Goal: Transaction & Acquisition: Purchase product/service

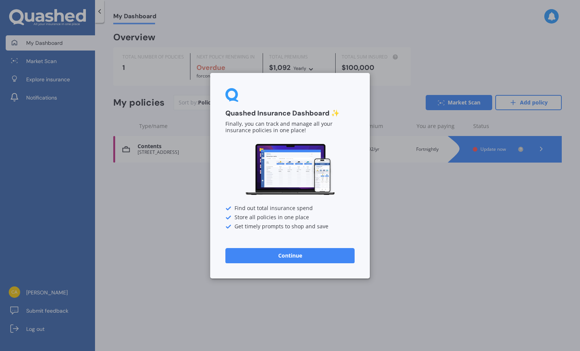
click at [282, 253] on button "Continue" at bounding box center [289, 255] width 129 height 15
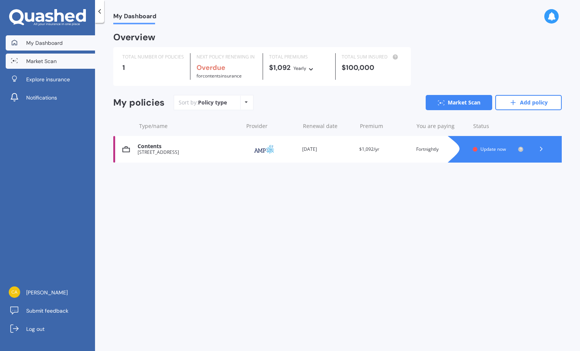
click at [22, 62] on link "Market Scan" at bounding box center [50, 61] width 89 height 15
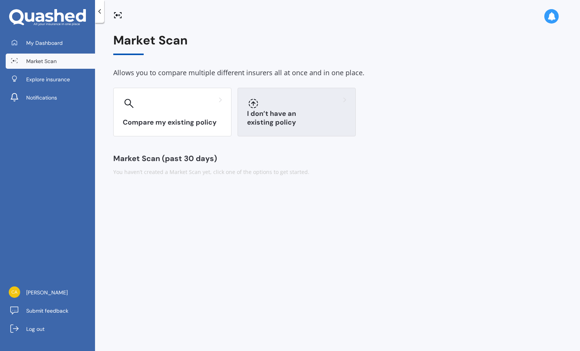
click at [326, 119] on h3 "I don’t have an existing policy" at bounding box center [296, 117] width 99 height 17
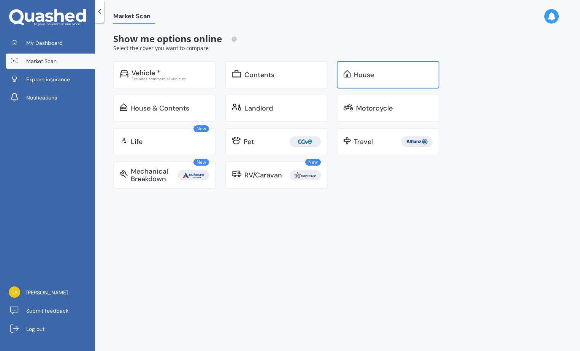
click at [382, 81] on div "House" at bounding box center [388, 74] width 103 height 27
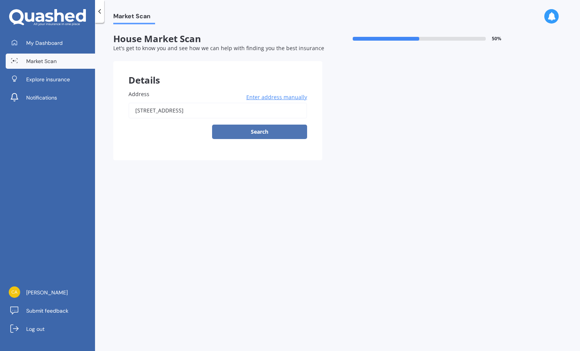
click at [263, 130] on button "Search" at bounding box center [259, 132] width 95 height 14
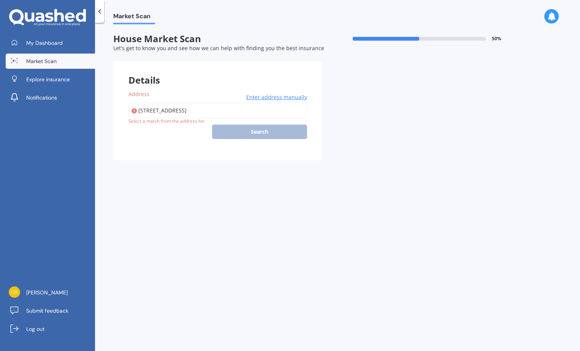
type input "[STREET_ADDRESS]"
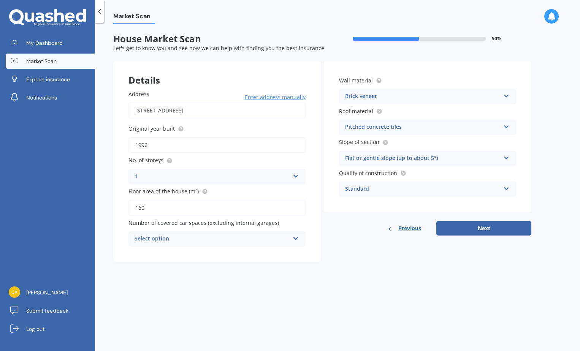
click at [435, 126] on div "Pitched concrete tiles" at bounding box center [422, 127] width 155 height 9
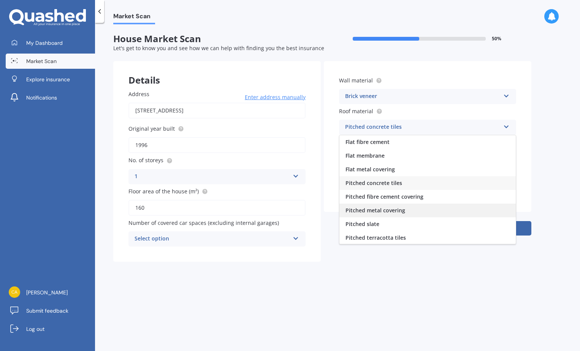
click at [377, 209] on span "Pitched metal covering" at bounding box center [375, 210] width 60 height 7
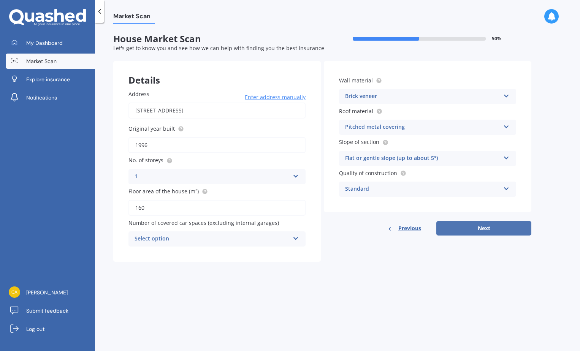
click at [477, 225] on button "Next" at bounding box center [483, 228] width 95 height 14
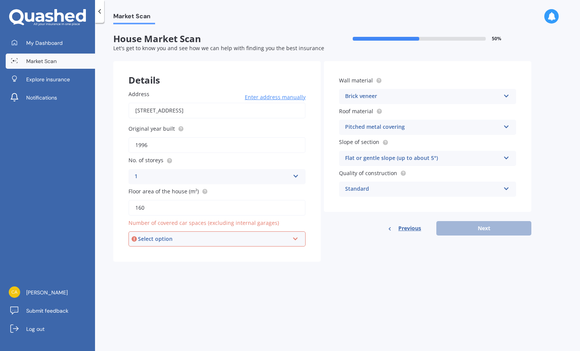
click at [186, 240] on div "Select option" at bounding box center [213, 239] width 151 height 8
click at [163, 254] on div "0" at bounding box center [217, 254] width 176 height 14
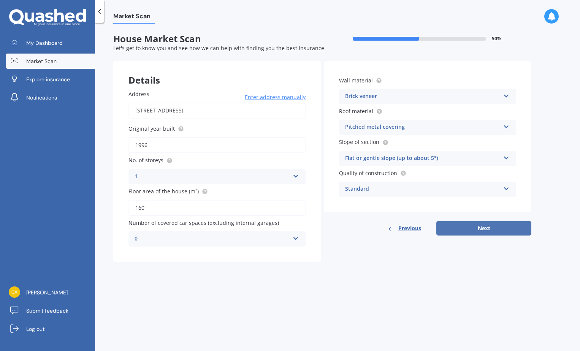
click at [487, 229] on button "Next" at bounding box center [483, 228] width 95 height 14
select select "23"
select select "09"
select select "1985"
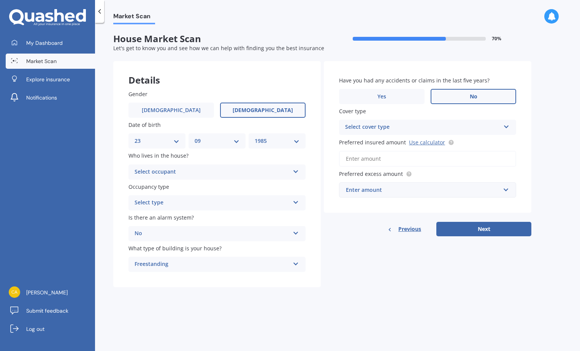
click at [206, 170] on div "Select occupant" at bounding box center [212, 172] width 155 height 9
click at [167, 187] on div "Owner" at bounding box center [217, 187] width 176 height 14
click at [207, 202] on div "Select type" at bounding box center [212, 202] width 155 height 9
click at [190, 222] on div "Permanent" at bounding box center [217, 218] width 176 height 14
click at [397, 128] on div "Select cover type" at bounding box center [422, 127] width 155 height 9
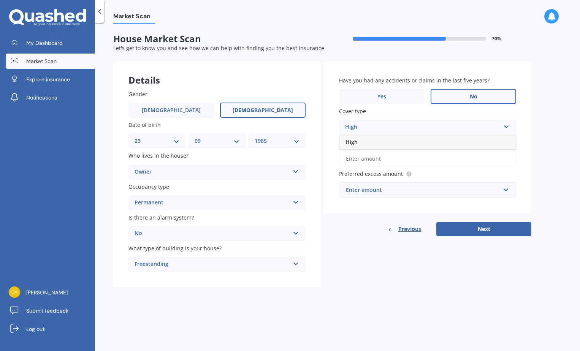
click at [359, 127] on div "High" at bounding box center [422, 127] width 155 height 9
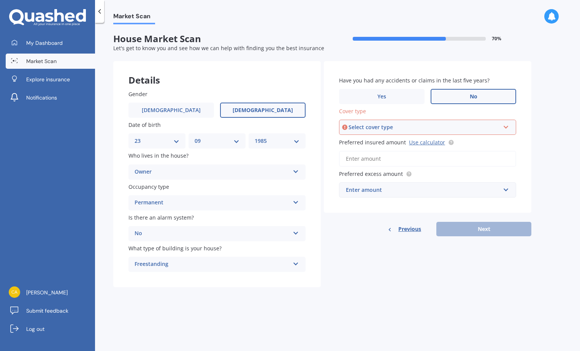
click at [386, 128] on div "Select cover type" at bounding box center [423, 127] width 151 height 8
click at [404, 144] on div "High" at bounding box center [428, 142] width 176 height 14
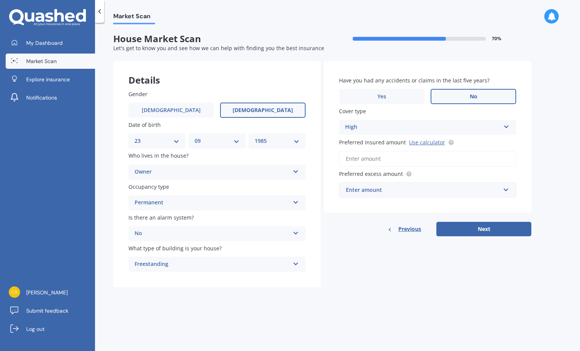
click at [386, 156] on input "Preferred insured amount Use calculator" at bounding box center [427, 159] width 177 height 16
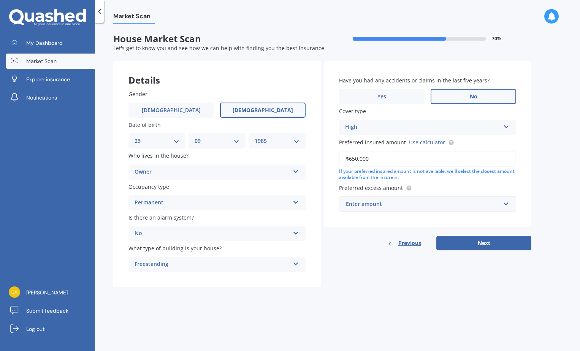
type input "$650,000"
click at [477, 204] on div "Enter amount" at bounding box center [423, 204] width 154 height 8
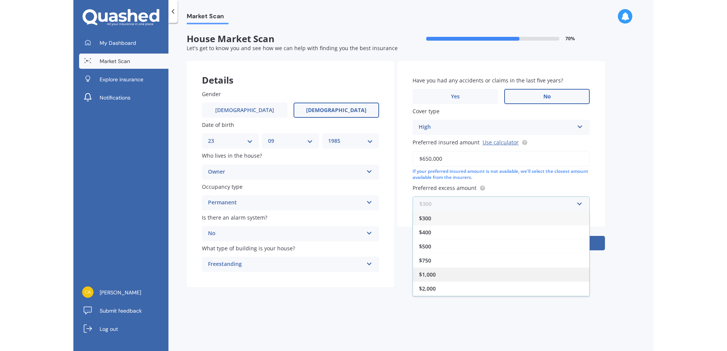
scroll to position [14, 0]
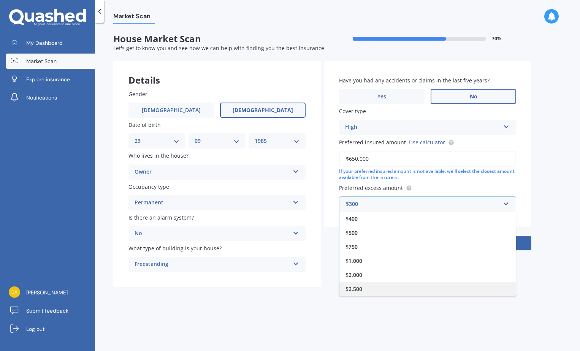
click at [372, 287] on div "$2,500" at bounding box center [427, 289] width 176 height 14
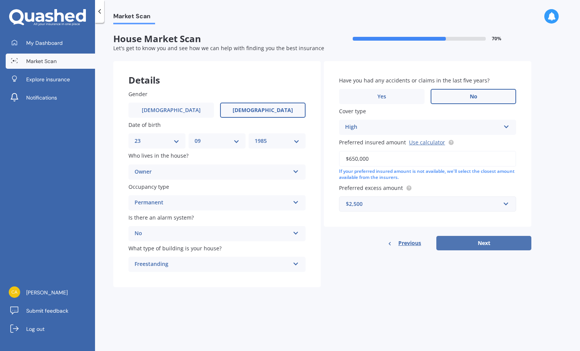
click at [489, 247] on button "Next" at bounding box center [483, 243] width 95 height 14
select select "23"
select select "09"
select select "1985"
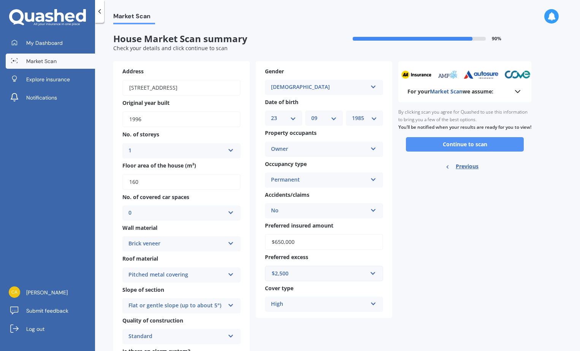
click at [487, 150] on button "Continue to scan" at bounding box center [465, 144] width 118 height 14
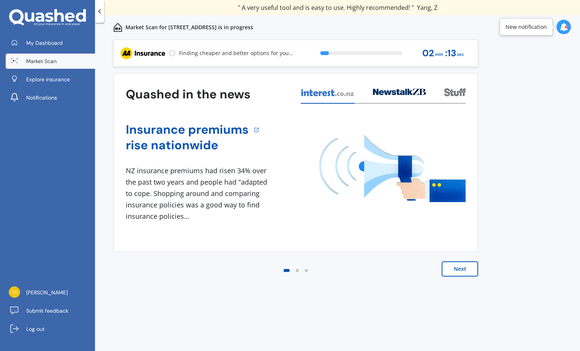
click at [464, 271] on button "Next" at bounding box center [460, 268] width 36 height 15
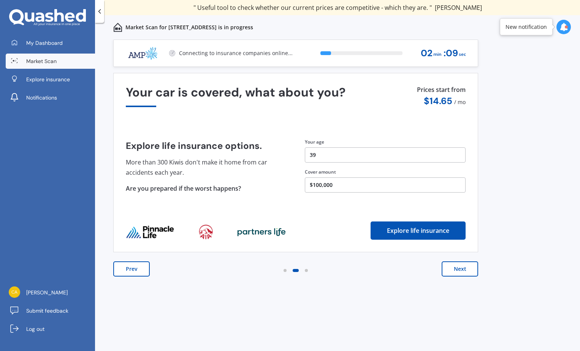
click at [464, 271] on button "Next" at bounding box center [460, 268] width 36 height 15
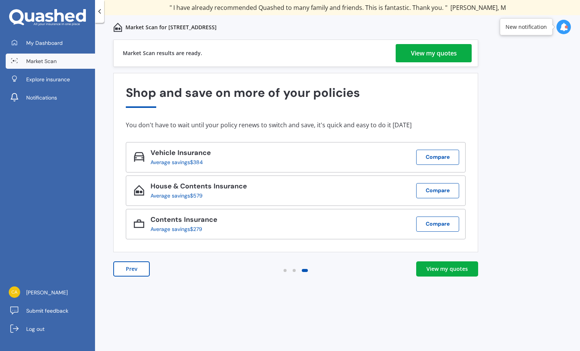
click at [426, 51] on div "View my quotes" at bounding box center [434, 53] width 46 height 18
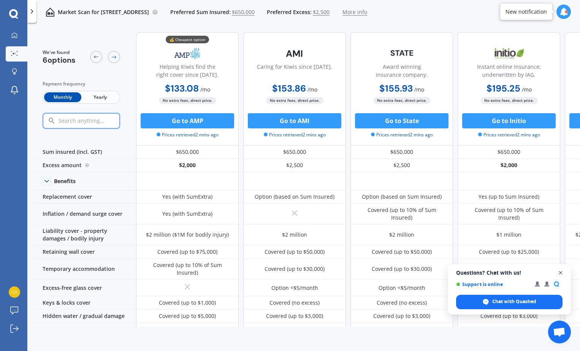
click at [565, 272] on span "Close chat" at bounding box center [560, 272] width 9 height 9
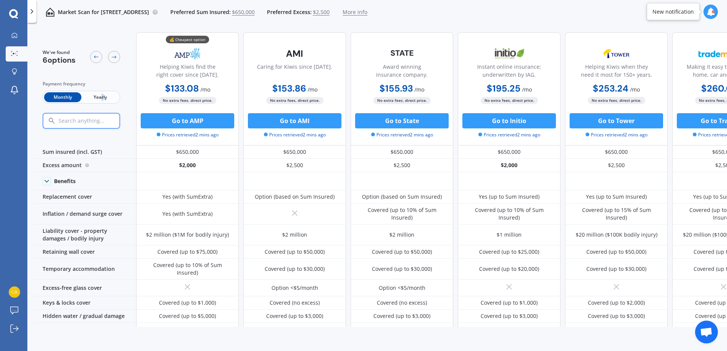
click at [103, 96] on span "Yearly" at bounding box center [99, 97] width 37 height 10
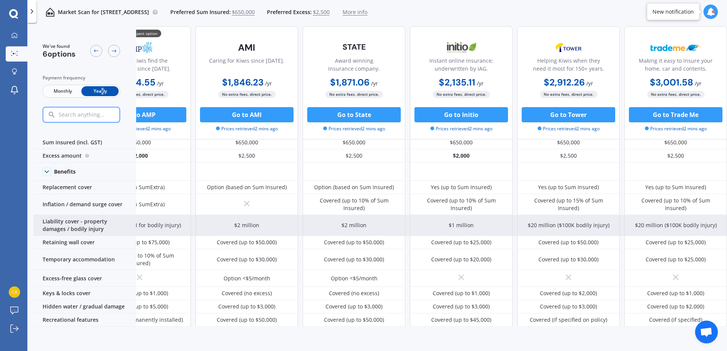
scroll to position [0, 52]
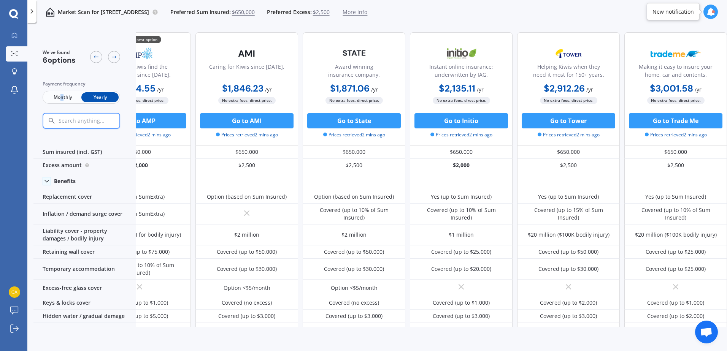
click at [62, 98] on span "Monthly" at bounding box center [62, 97] width 37 height 10
